Goal: Task Accomplishment & Management: Complete application form

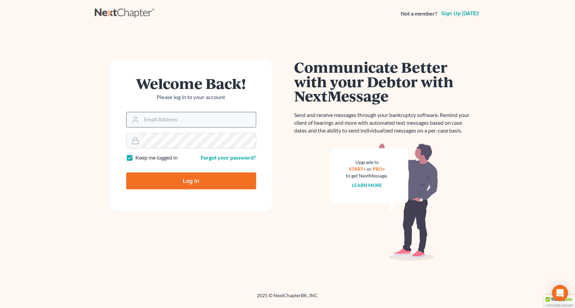
type input "[PERSON_NAME][EMAIL_ADDRESS][DOMAIN_NAME]"
type input "Thinking..."
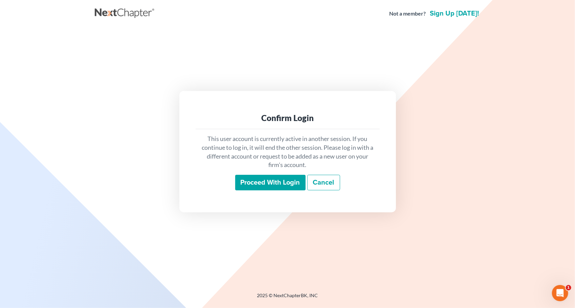
click at [262, 180] on input "Proceed with login" at bounding box center [270, 183] width 70 height 16
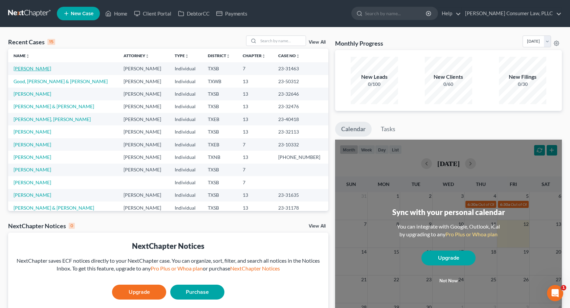
click at [34, 69] on link "Priestley, Leroy" at bounding box center [33, 69] width 38 height 6
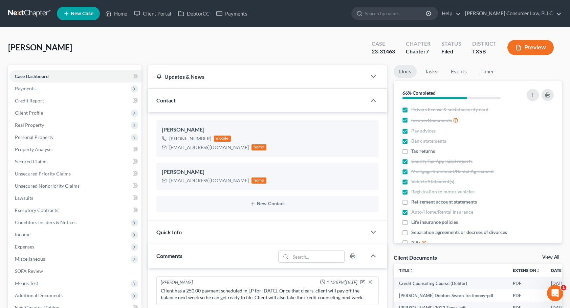
scroll to position [1363, 0]
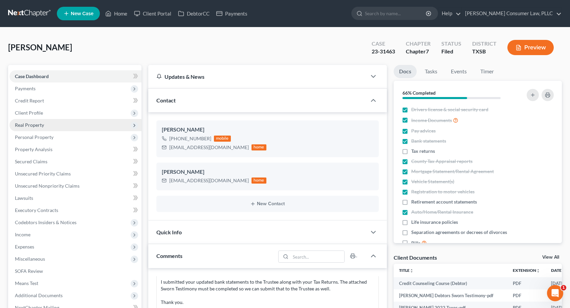
click at [48, 123] on span "Real Property" at bounding box center [75, 125] width 132 height 12
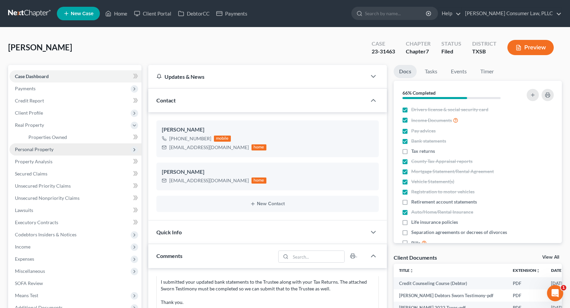
click at [44, 150] on span "Personal Property" at bounding box center [34, 150] width 39 height 6
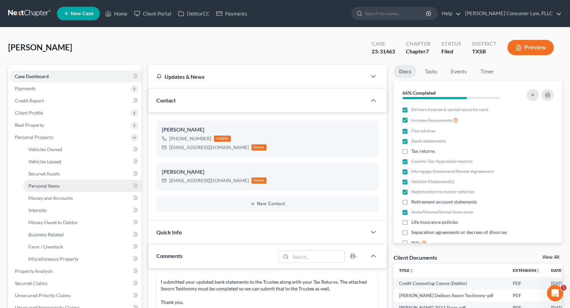
click at [66, 187] on link "Personal Items" at bounding box center [82, 186] width 118 height 12
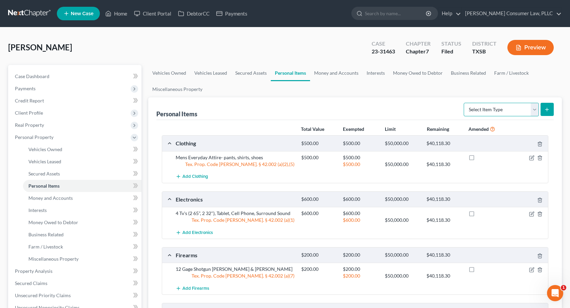
click at [531, 108] on select "Select Item Type Clothing Collectibles Of Value Electronics Firearms Household …" at bounding box center [501, 110] width 75 height 14
click at [465, 103] on select "Select Item Type Clothing Collectibles Of Value Electronics Firearms Household …" at bounding box center [501, 110] width 75 height 14
drag, startPoint x: 534, startPoint y: 110, endPoint x: 528, endPoint y: 115, distance: 7.9
click at [534, 110] on select "Select Item Type Clothing Collectibles Of Value Electronics Firearms Household …" at bounding box center [501, 110] width 75 height 14
select select "clothing"
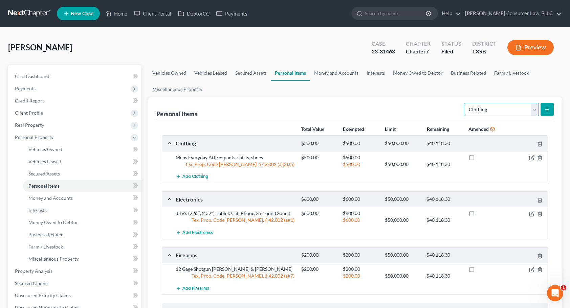
click at [465, 103] on select "Select Item Type Clothing Collectibles Of Value Electronics Firearms Household …" at bounding box center [501, 110] width 75 height 14
click at [545, 112] on button "submit" at bounding box center [546, 109] width 13 height 13
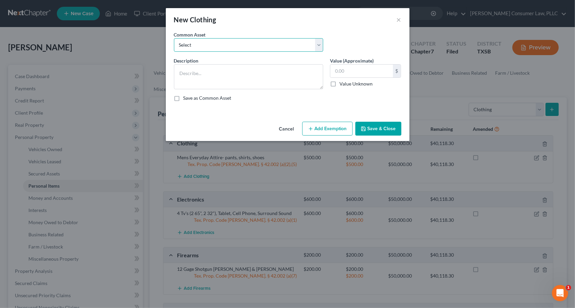
drag, startPoint x: 319, startPoint y: 43, endPoint x: 303, endPoint y: 51, distance: 18.3
click at [319, 43] on select "Select Women's clothing: shirts, pants, dresses, skirts, shorts, under garments…" at bounding box center [248, 45] width 149 height 14
select select "5"
click at [174, 38] on select "Select Women's clothing: shirts, pants, dresses, skirts, shorts, under garments…" at bounding box center [248, 45] width 149 height 14
type textarea "Women's clothing: shirts, pants, dresses, shorts, under garments, socks, shoes"
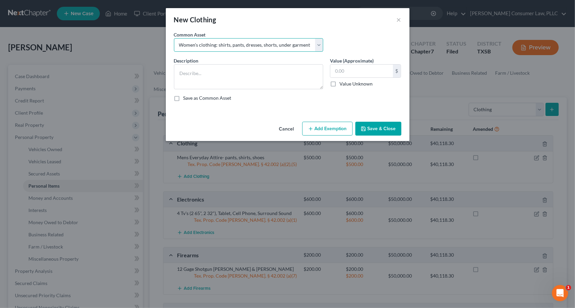
type input "200.00"
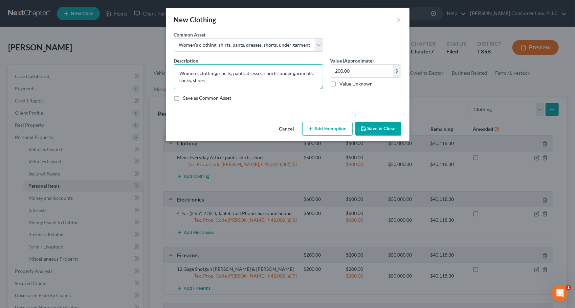
drag, startPoint x: 232, startPoint y: 82, endPoint x: 159, endPoint y: 69, distance: 74.6
click at [159, 69] on div "New Clothing × An exemption set must first be selected from the Filing Informat…" at bounding box center [287, 154] width 575 height 308
click at [294, 125] on button "Cancel" at bounding box center [287, 130] width 26 height 14
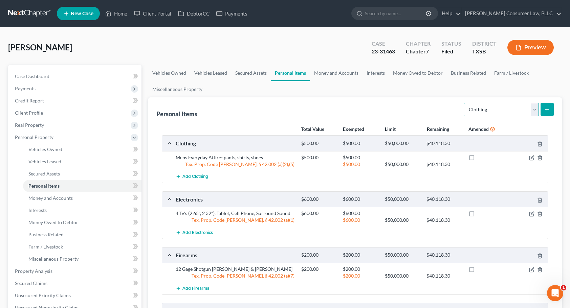
click at [535, 109] on select "Select Item Type Clothing Collectibles Of Value Electronics Firearms Household …" at bounding box center [501, 110] width 75 height 14
click at [47, 195] on link "Money and Accounts" at bounding box center [82, 198] width 118 height 12
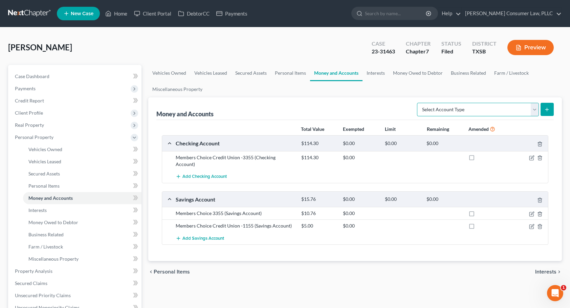
drag, startPoint x: 535, startPoint y: 111, endPoint x: 521, endPoint y: 113, distance: 14.4
click at [535, 111] on select "Select Account Type Brokerage Cash on Hand Certificates of Deposit Checking Acc…" at bounding box center [478, 110] width 122 height 14
click at [419, 103] on select "Select Account Type Brokerage Cash on Hand Certificates of Deposit Checking Acc…" at bounding box center [478, 110] width 122 height 14
click at [457, 192] on div "Savings Account $15.76 $0.00 $0.00 $0.00" at bounding box center [353, 199] width 383 height 15
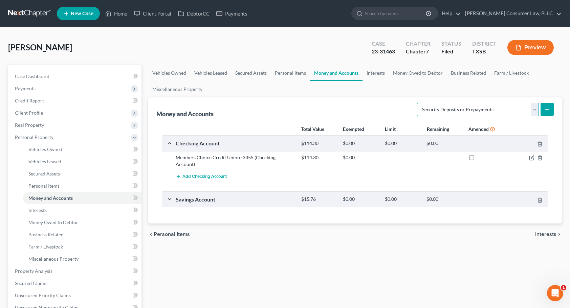
click at [533, 114] on select "Select Account Type Brokerage Cash on Hand Certificates of Deposit Checking Acc…" at bounding box center [478, 110] width 122 height 14
select select "other"
click at [419, 103] on select "Select Account Type Brokerage Cash on Hand Certificates of Deposit Checking Acc…" at bounding box center [478, 110] width 122 height 14
click at [548, 109] on icon "submit" at bounding box center [546, 109] width 5 height 5
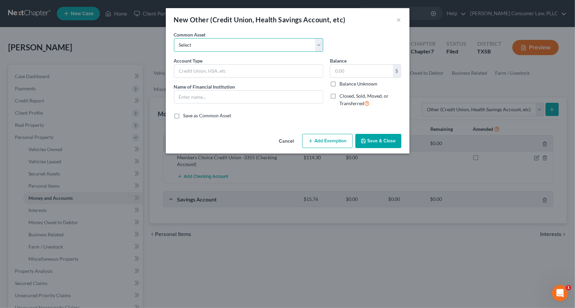
click at [320, 41] on select "Select Cash App Account Paypal P2P Money Transfer Services CashApp P2P Money Tr…" at bounding box center [248, 45] width 149 height 14
select select "7"
click at [174, 38] on select "Select Cash App Account Paypal P2P Money Transfer Services CashApp P2P Money Tr…" at bounding box center [248, 45] width 149 height 14
type input "CashApp/P2P Money Transfer Services"
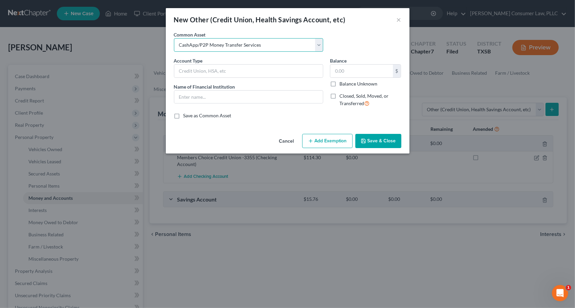
type input "0"
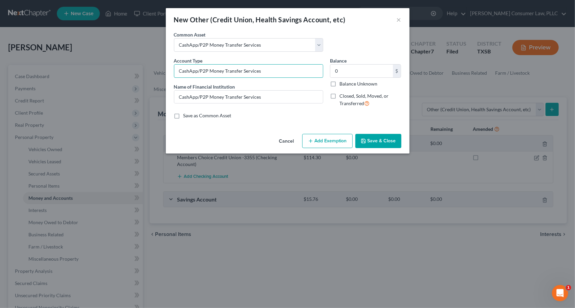
drag, startPoint x: 288, startPoint y: 69, endPoint x: 155, endPoint y: 65, distance: 132.7
click at [155, 65] on div "New Other (Credit Union, Health Savings Account, etc) × An exemption set must f…" at bounding box center [287, 154] width 575 height 308
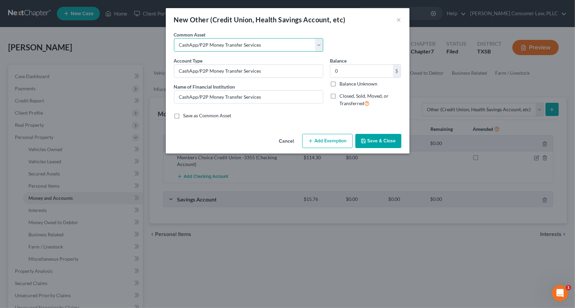
click at [322, 44] on select "Select Cash App Account Paypal P2P Money Transfer Services CashApp P2P Money Tr…" at bounding box center [248, 45] width 149 height 14
select select "10"
click at [174, 38] on select "Select Cash App Account Paypal P2P Money Transfer Services CashApp P2P Money Tr…" at bounding box center [248, 45] width 149 height 14
type input "PayPal/P2P Money Transfer Services"
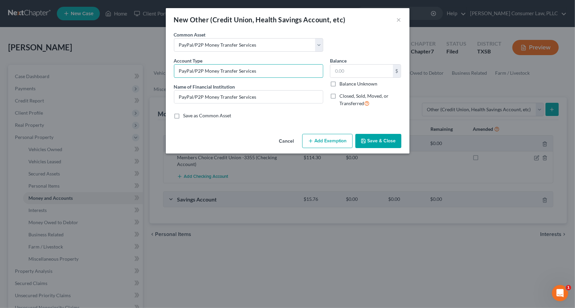
drag, startPoint x: 287, startPoint y: 71, endPoint x: 166, endPoint y: 66, distance: 120.9
click at [166, 66] on div "An exemption set must first be selected from the Filing Information section. Co…" at bounding box center [288, 81] width 244 height 100
drag, startPoint x: 327, startPoint y: 41, endPoint x: 323, endPoint y: 42, distance: 3.8
click at [326, 41] on div "Common Asset Select Cash App Account Paypal P2P Money Transfer Services CashApp…" at bounding box center [288, 44] width 234 height 26
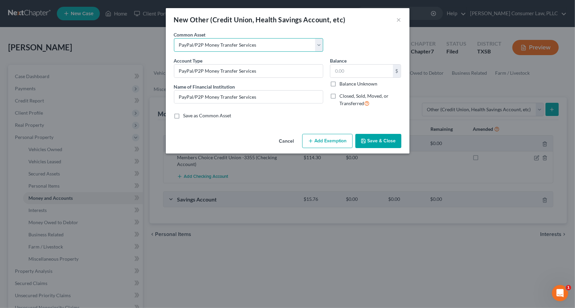
click at [322, 43] on select "Select Cash App Account Paypal P2P Money Transfer Services CashApp P2P Money Tr…" at bounding box center [248, 45] width 149 height 14
select select "6"
click at [174, 38] on select "Select Cash App Account Paypal P2P Money Transfer Services CashApp P2P Money Tr…" at bounding box center [248, 45] width 149 height 14
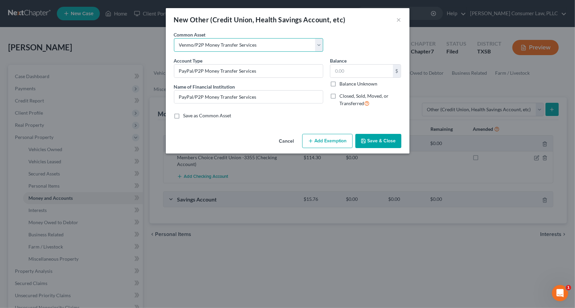
type input "Venmo/P2P Money Transfer Services"
type input "0"
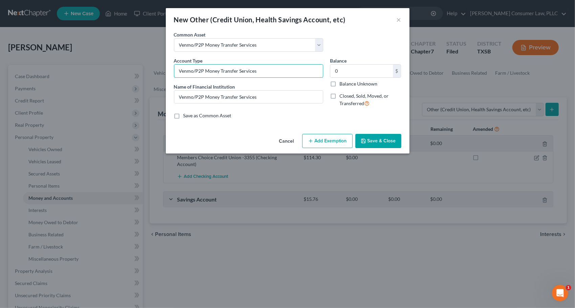
drag, startPoint x: 278, startPoint y: 71, endPoint x: 152, endPoint y: 61, distance: 126.6
click at [151, 60] on div "New Other (Credit Union, Health Savings Account, etc) × An exemption set must f…" at bounding box center [287, 154] width 575 height 308
click at [289, 144] on button "Cancel" at bounding box center [287, 142] width 26 height 14
